Goal: Check status

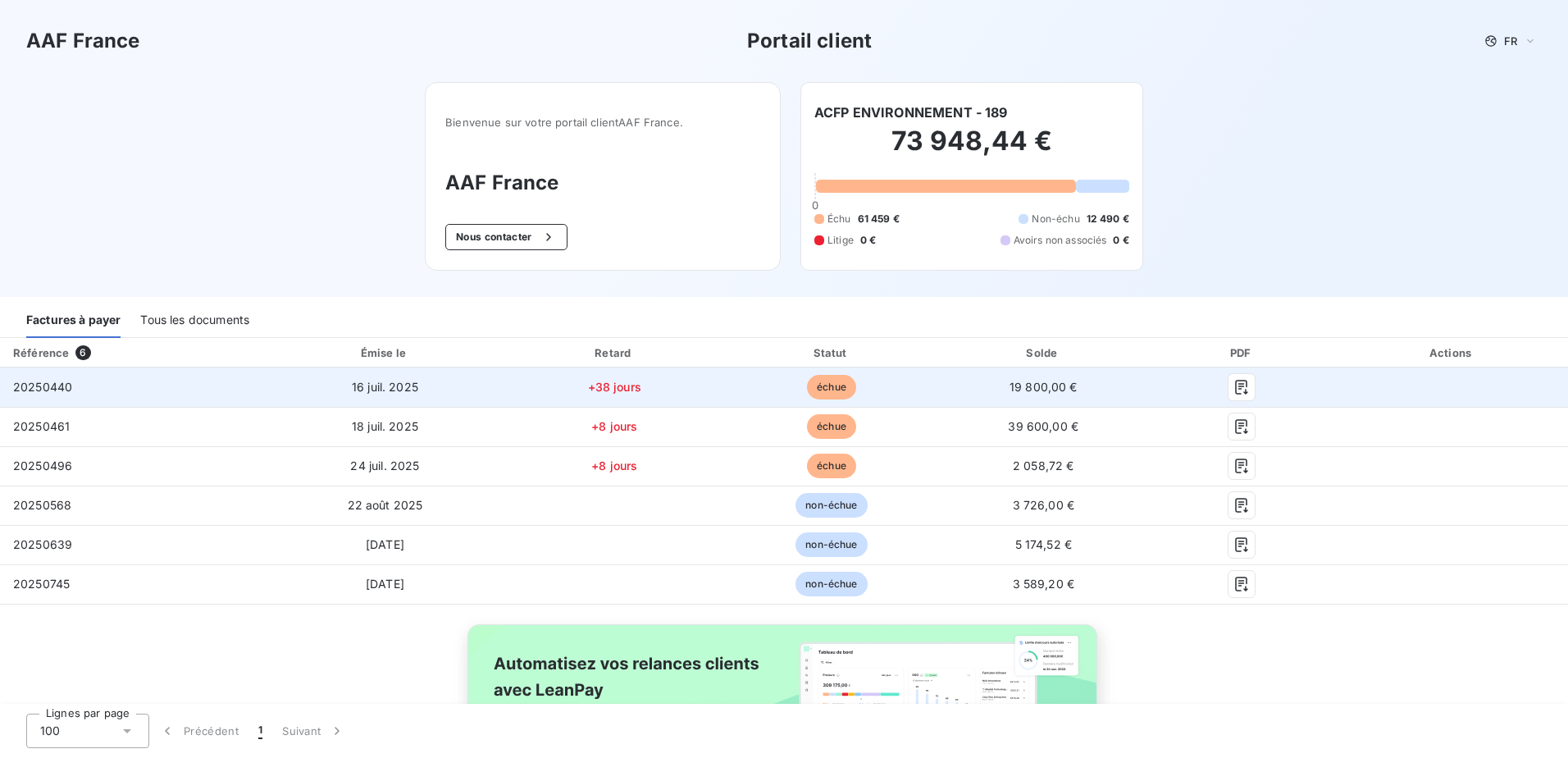
click at [378, 387] on span "16 juil. 2025" at bounding box center [385, 386] width 67 height 14
click at [34, 388] on span "20250440" at bounding box center [42, 386] width 59 height 14
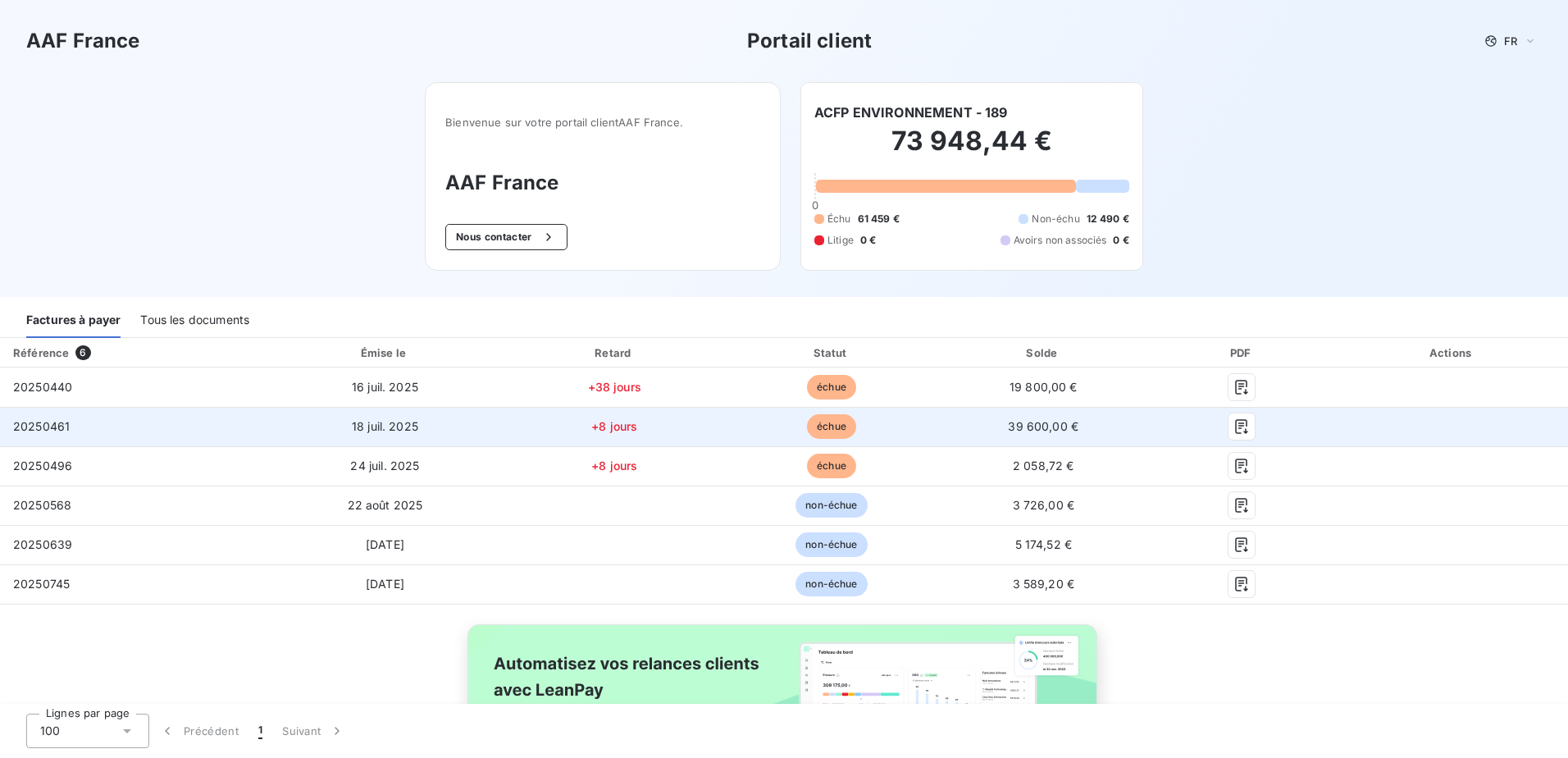
click at [13, 430] on span "20250461" at bounding box center [41, 427] width 57 height 14
click at [836, 431] on span "échue" at bounding box center [831, 426] width 49 height 25
click at [834, 430] on span "échue" at bounding box center [831, 426] width 49 height 25
click at [1233, 423] on icon "button" at bounding box center [1241, 427] width 17 height 17
click at [1233, 428] on icon "button" at bounding box center [1241, 427] width 17 height 17
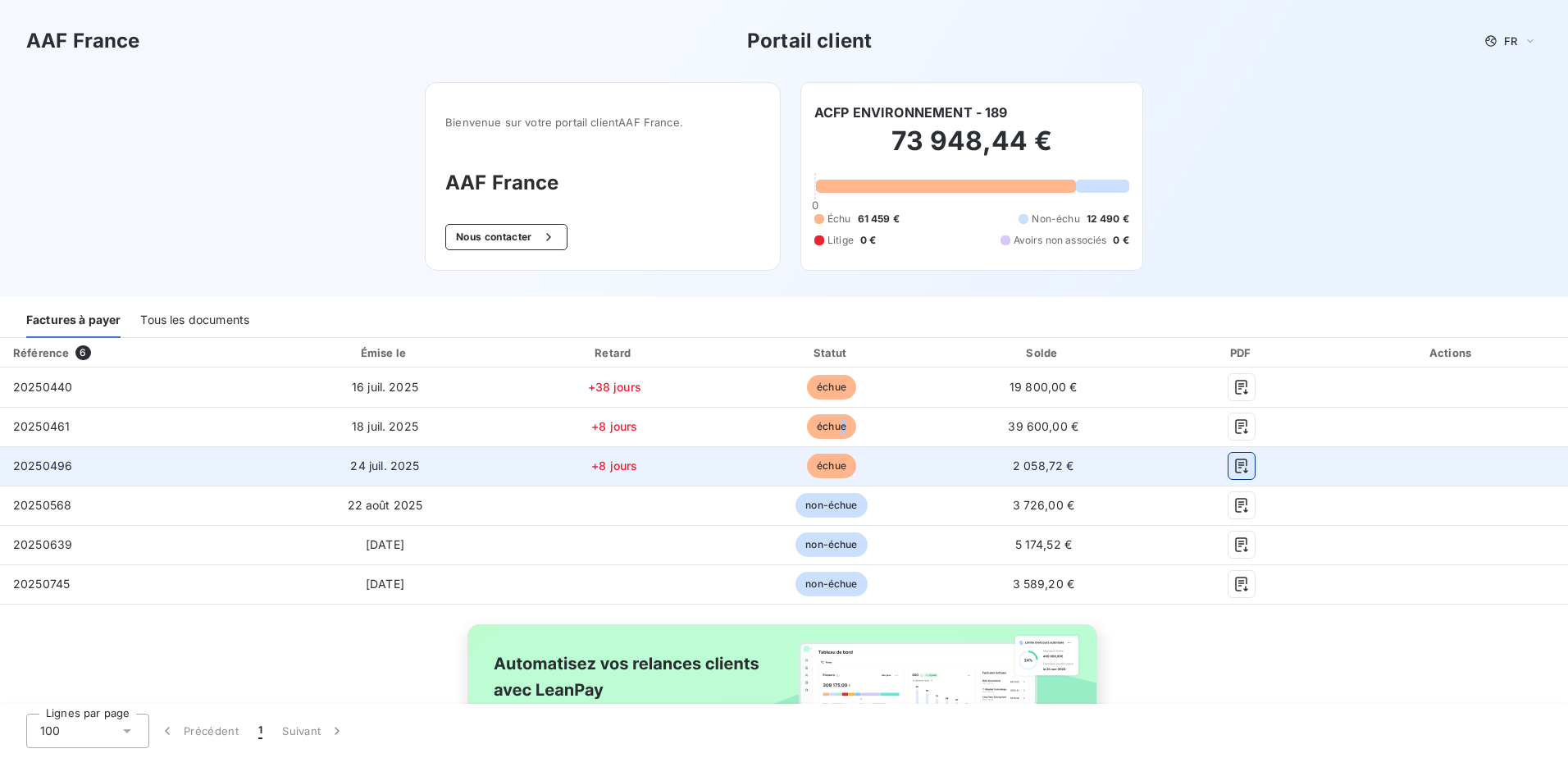
click at [1233, 470] on icon "button" at bounding box center [1241, 466] width 17 height 17
